Goal: Information Seeking & Learning: Learn about a topic

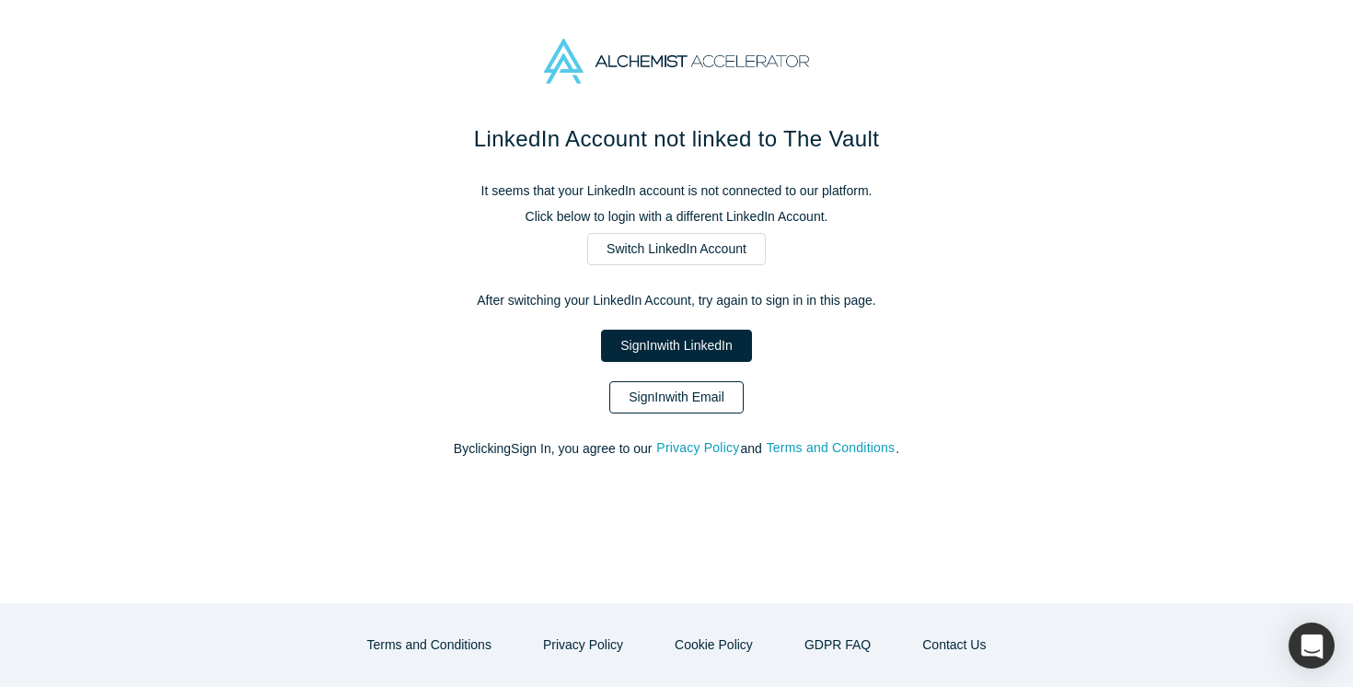
click at [649, 397] on link "Sign In with Email" at bounding box center [676, 397] width 134 height 32
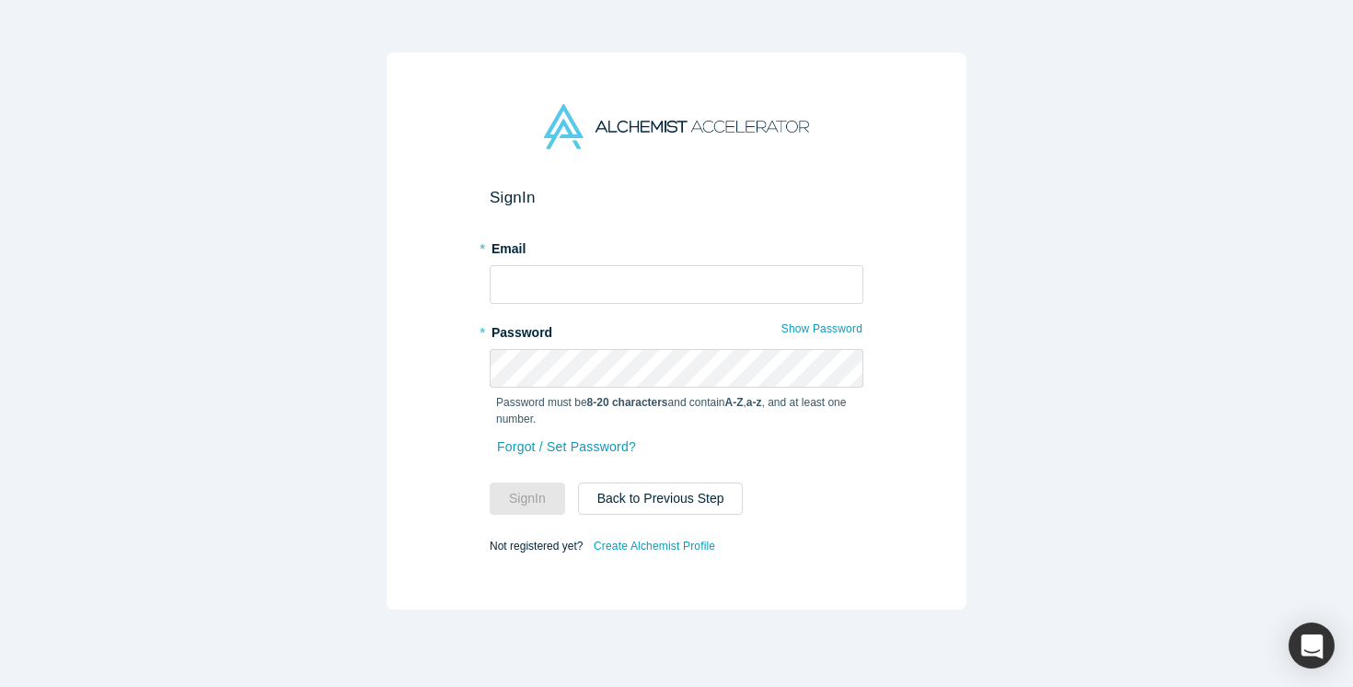
click at [581, 262] on div "* Email" at bounding box center [677, 268] width 374 height 71
click at [581, 279] on input "text" at bounding box center [677, 284] width 374 height 39
type input "[EMAIL_ADDRESS][DOMAIN_NAME]"
click at [530, 499] on button "Sign In" at bounding box center [527, 498] width 75 height 32
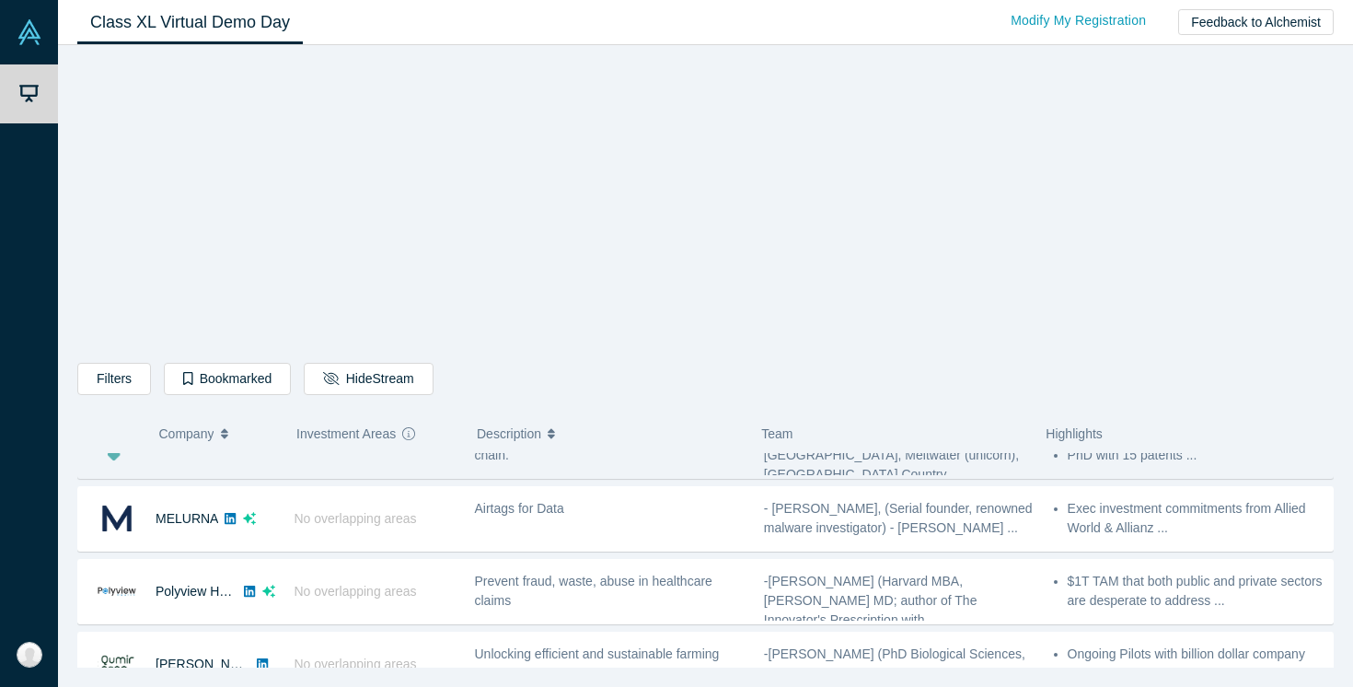
scroll to position [1379, 0]
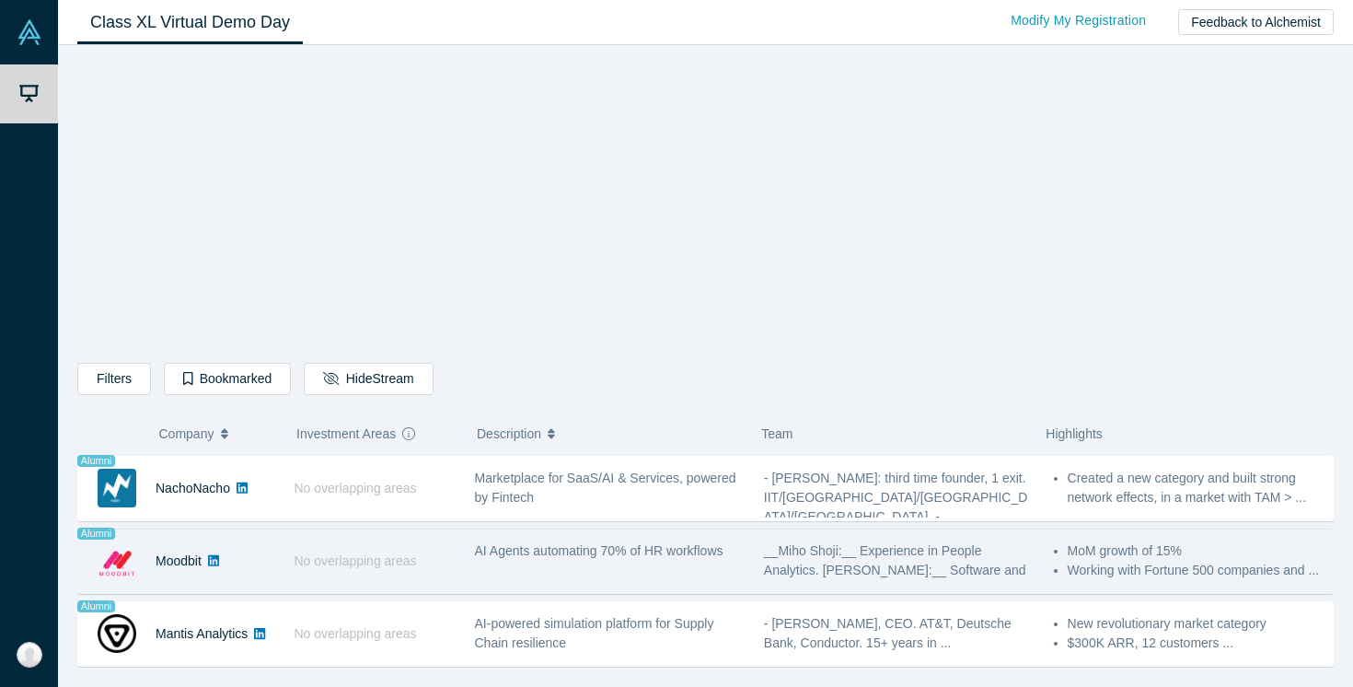
click at [583, 563] on div "AI Agents automating 70% of HR workflows" at bounding box center [609, 561] width 289 height 58
